Goal: Information Seeking & Learning: Learn about a topic

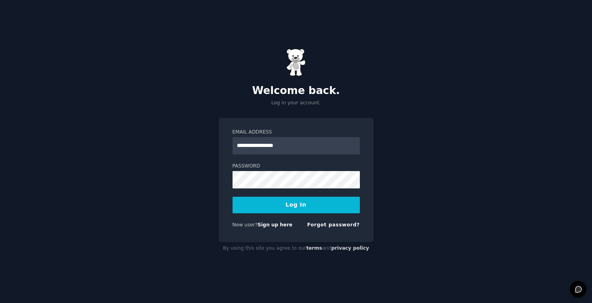
type input "**********"
click at [296, 205] on button "Log In" at bounding box center [296, 205] width 127 height 17
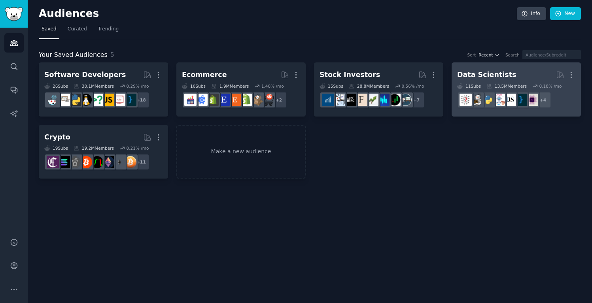
click at [486, 75] on div "Data Scientists" at bounding box center [486, 75] width 59 height 10
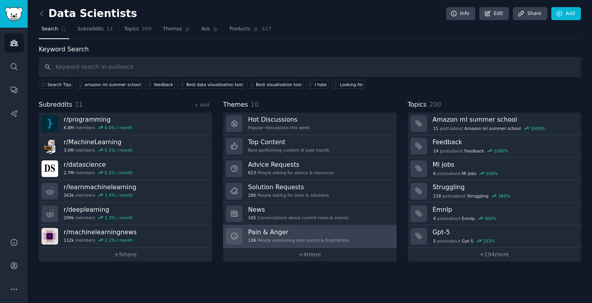
click at [277, 238] on div "136 People expressing pain points & frustrations" at bounding box center [298, 241] width 101 height 6
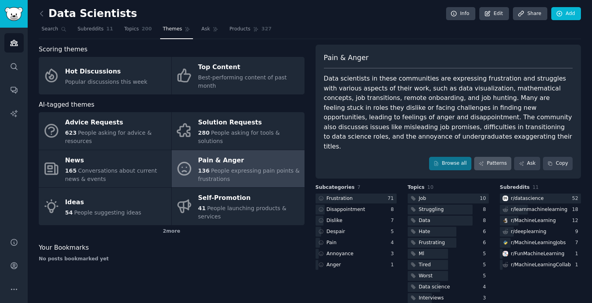
click at [490, 157] on link "Patterns" at bounding box center [492, 163] width 37 height 13
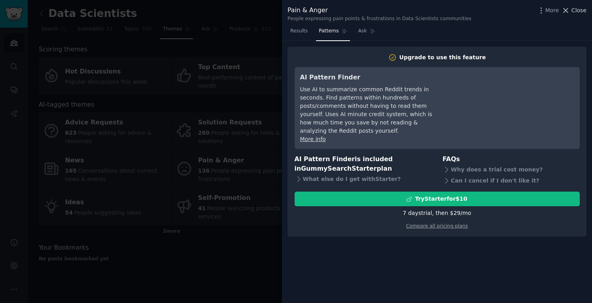
click at [575, 10] on span "Close" at bounding box center [578, 10] width 15 height 8
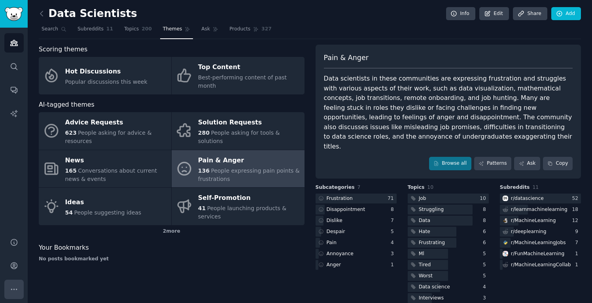
click at [13, 288] on icon "Sidebar" at bounding box center [14, 289] width 8 height 8
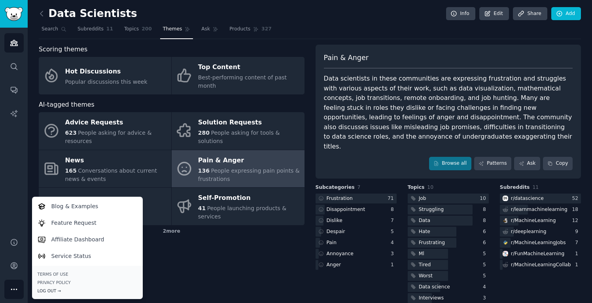
click at [51, 289] on div "Log Out →" at bounding box center [88, 291] width 100 height 6
